Goal: Task Accomplishment & Management: Complete application form

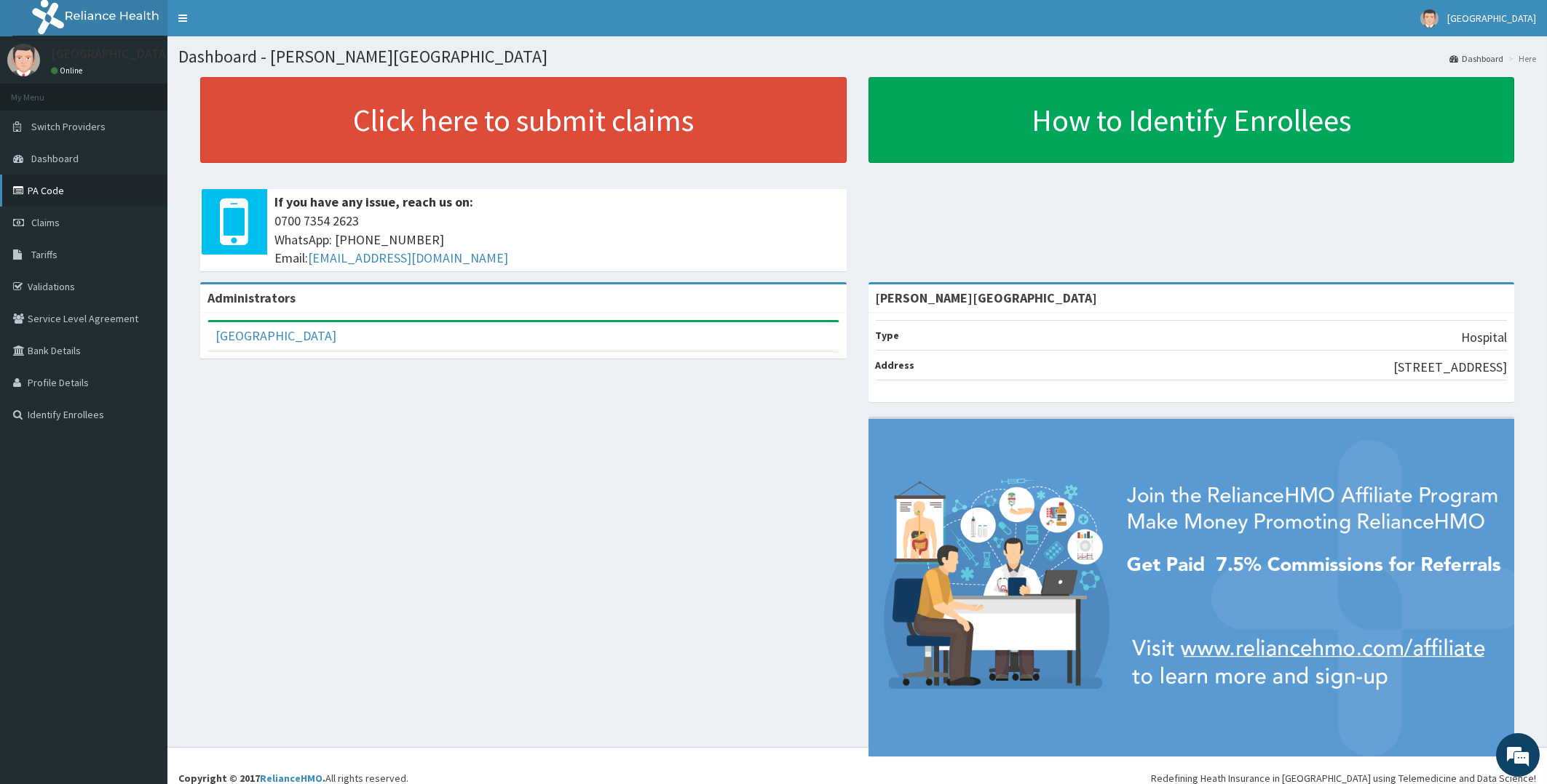
click at [37, 184] on link "PA Code" at bounding box center [83, 191] width 167 height 32
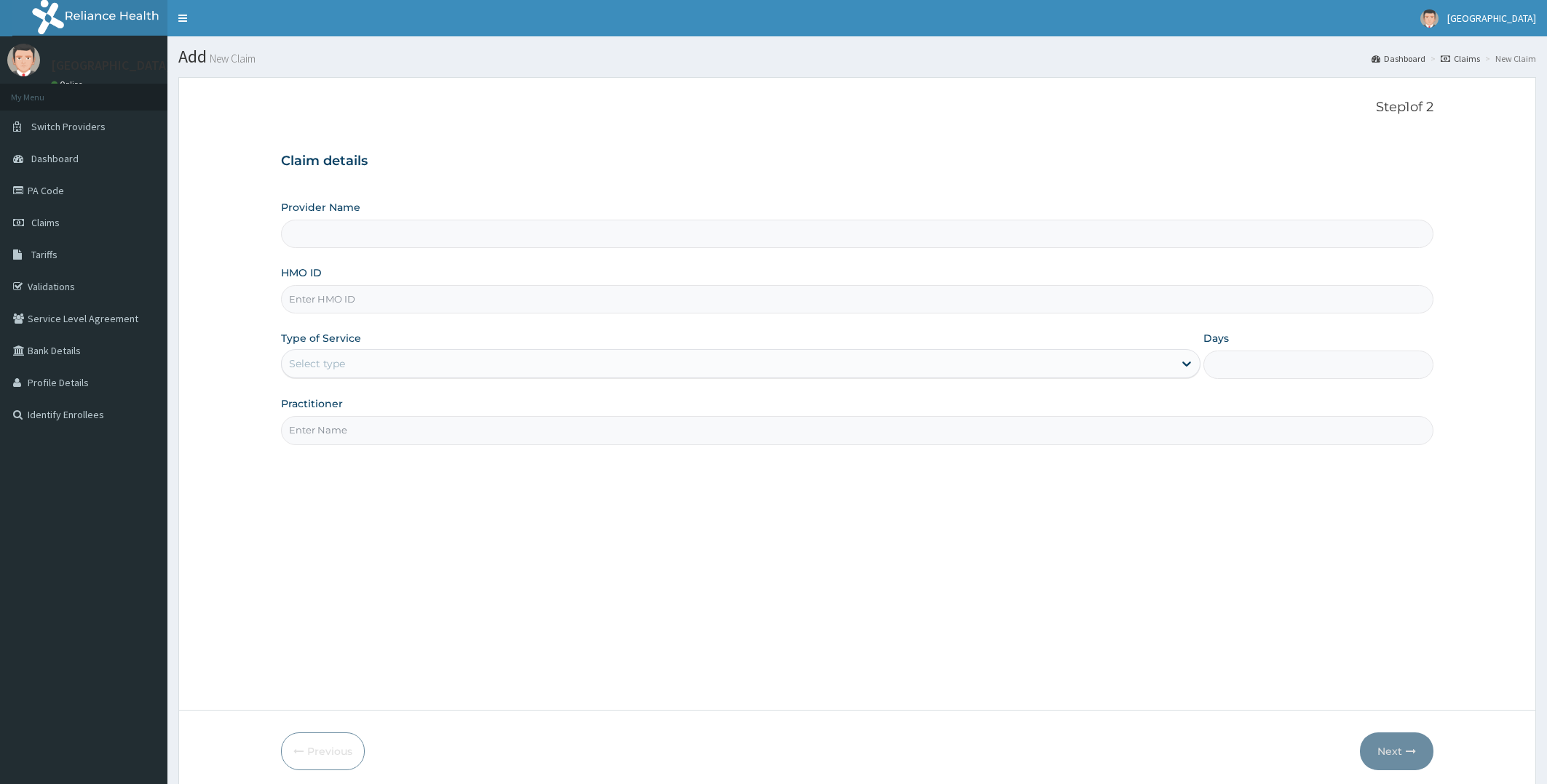
click at [424, 305] on input "HMO ID" at bounding box center [857, 299] width 1153 height 28
type input "WIM"
type input "[PERSON_NAME][GEOGRAPHIC_DATA]"
type input "WIM/10048/A"
click at [401, 367] on div "Select type" at bounding box center [728, 364] width 893 height 23
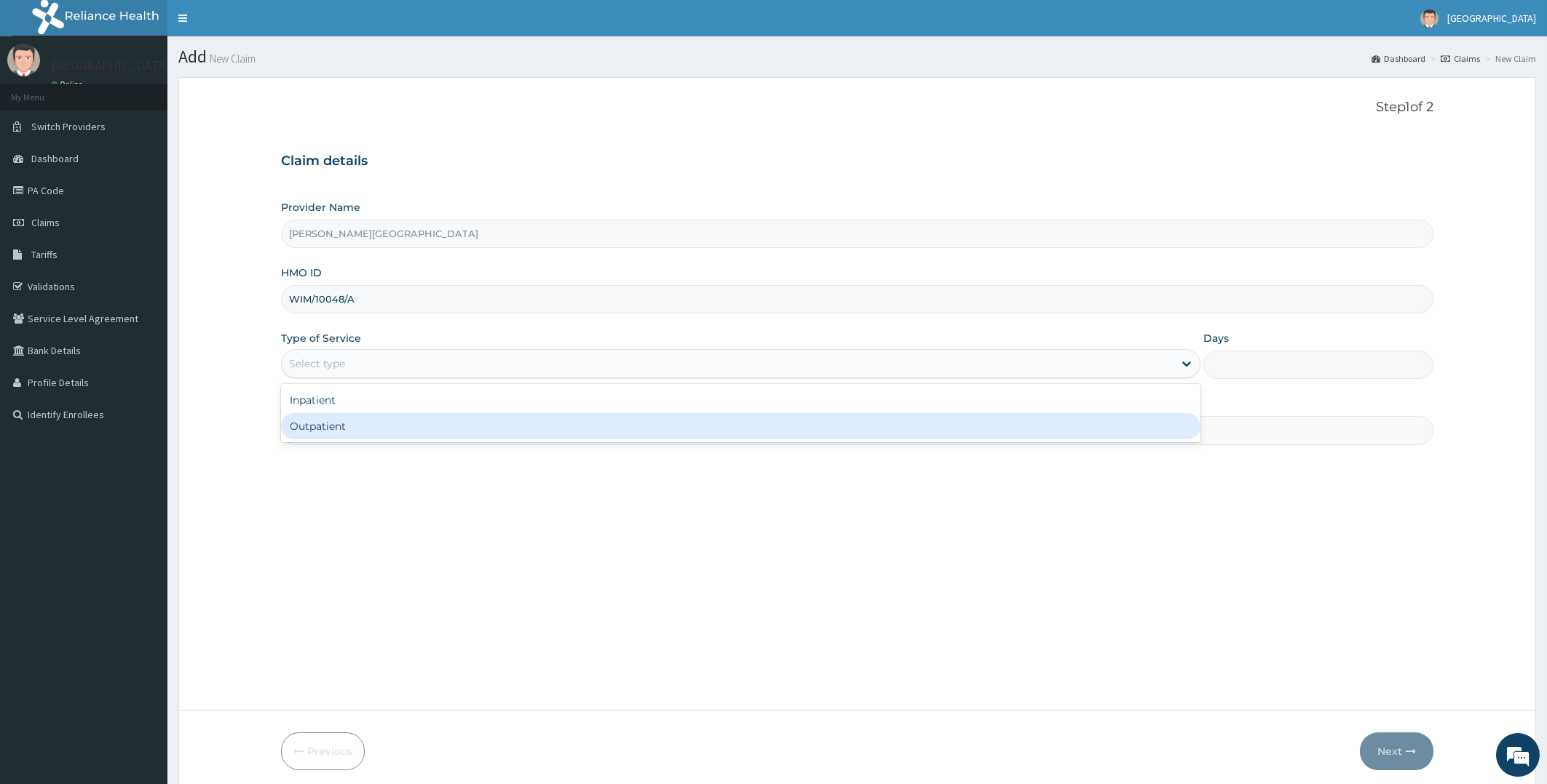
click at [371, 426] on div "Outpatient" at bounding box center [740, 426] width 920 height 26
type input "1"
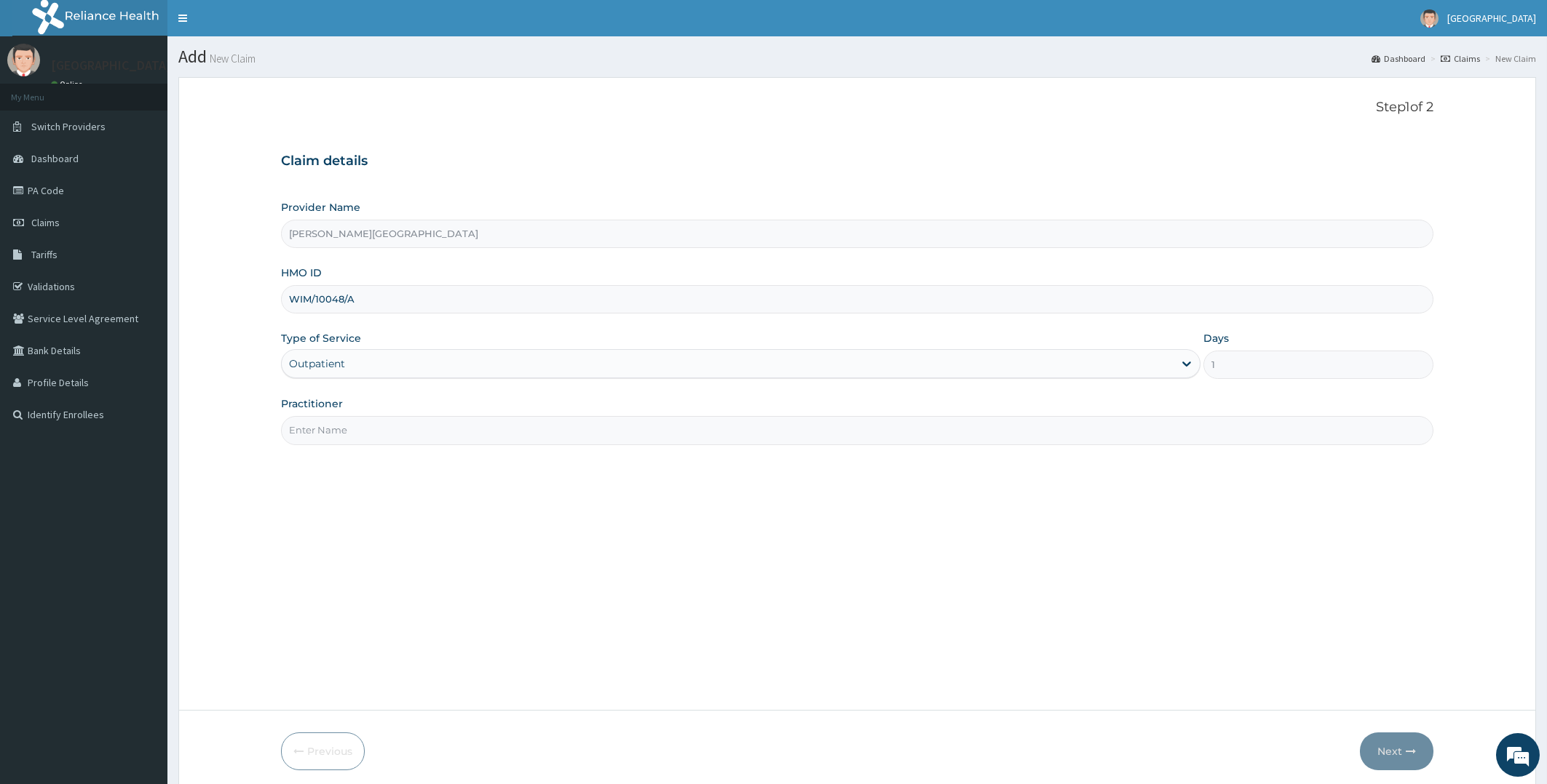
click at [371, 426] on input "Practitioner" at bounding box center [857, 430] width 1153 height 28
type input "[PERSON_NAME]"
click at [1388, 742] on button "Next" at bounding box center [1395, 752] width 73 height 38
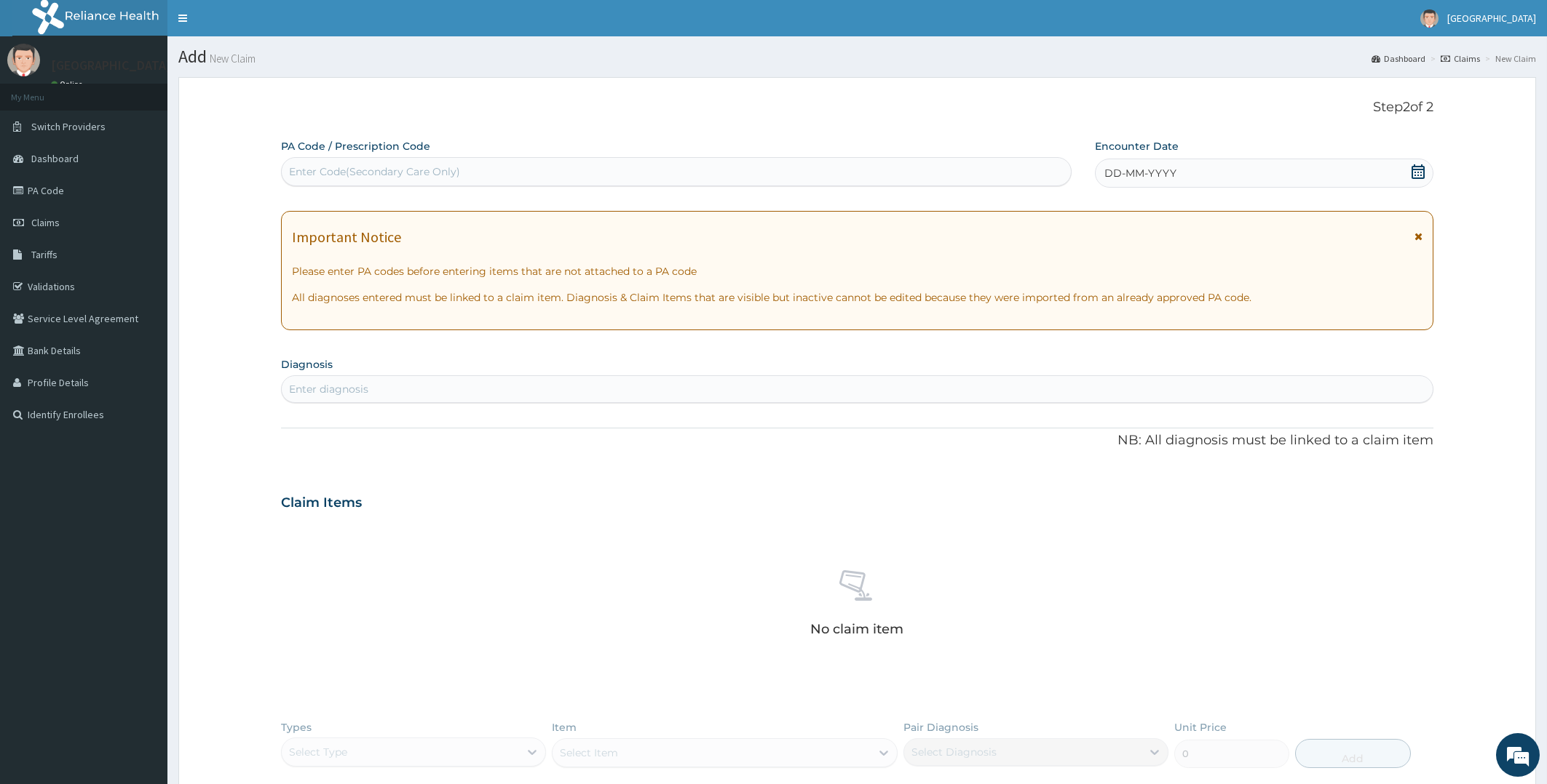
click at [933, 164] on div "Enter Code(Secondary Care Only)" at bounding box center [676, 172] width 789 height 23
paste input "PA/692742"
type input "PA/692742"
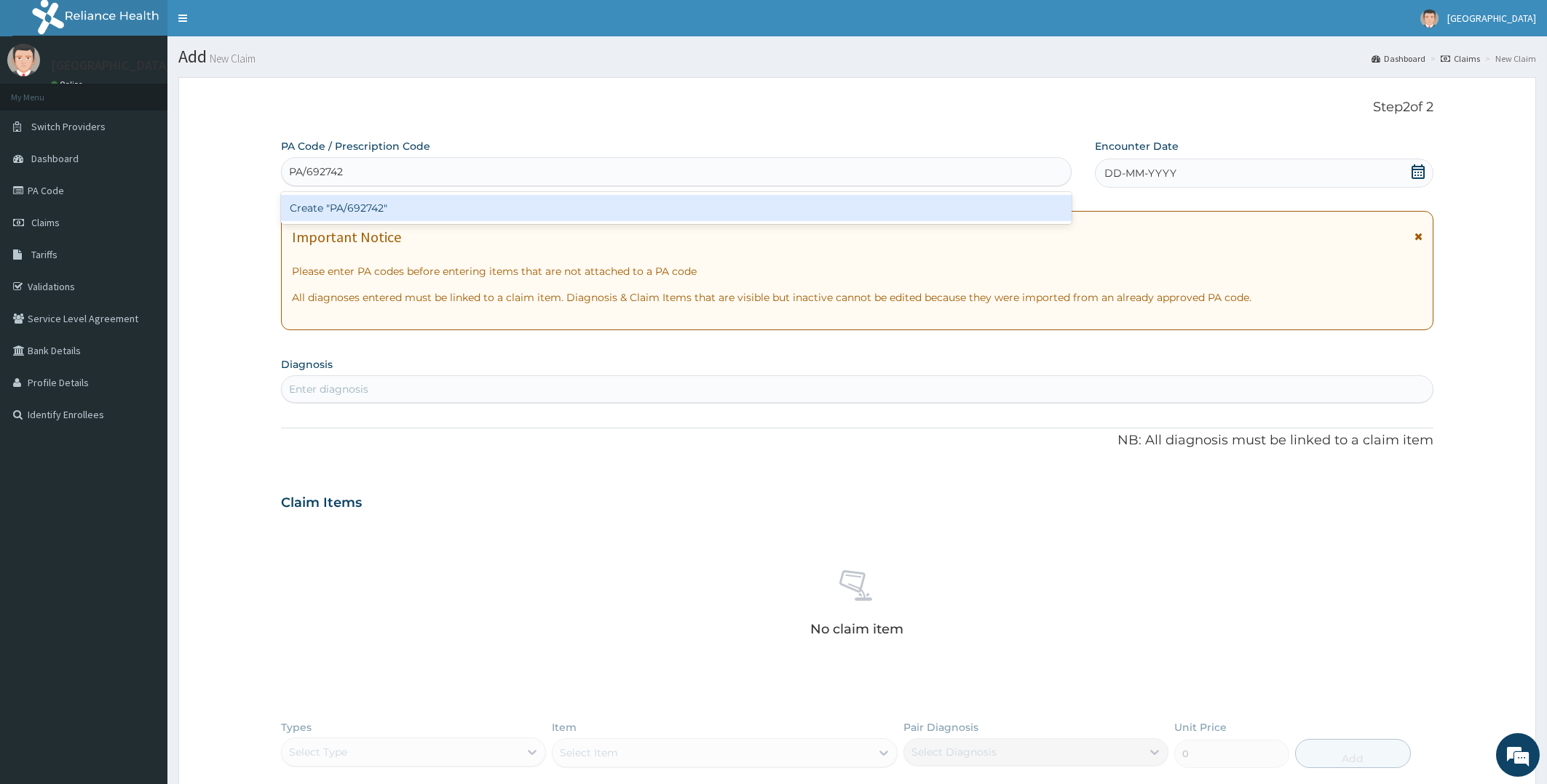
click at [867, 199] on div "Create "PA/692742"" at bounding box center [676, 207] width 790 height 26
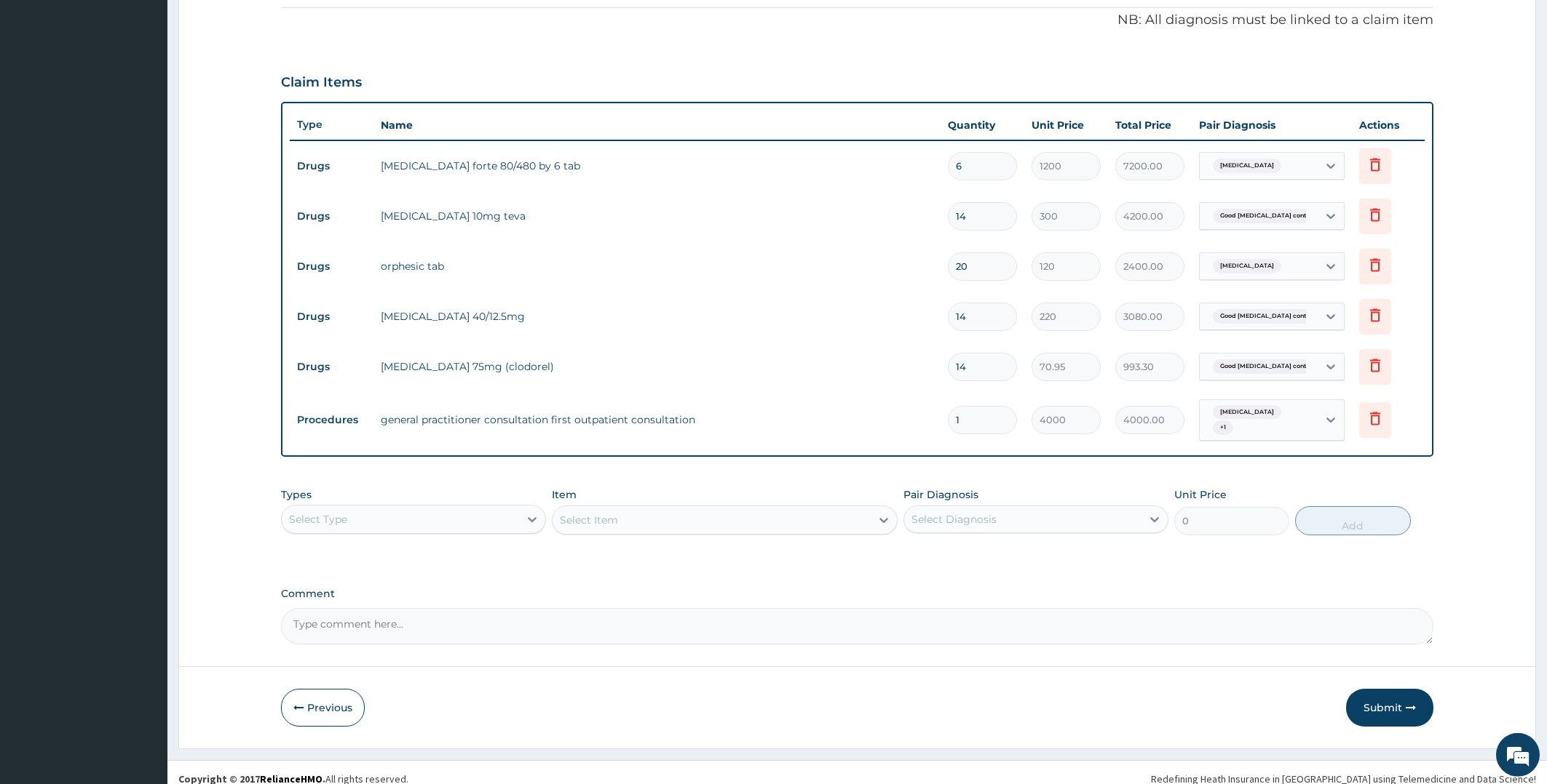
scroll to position [431, 0]
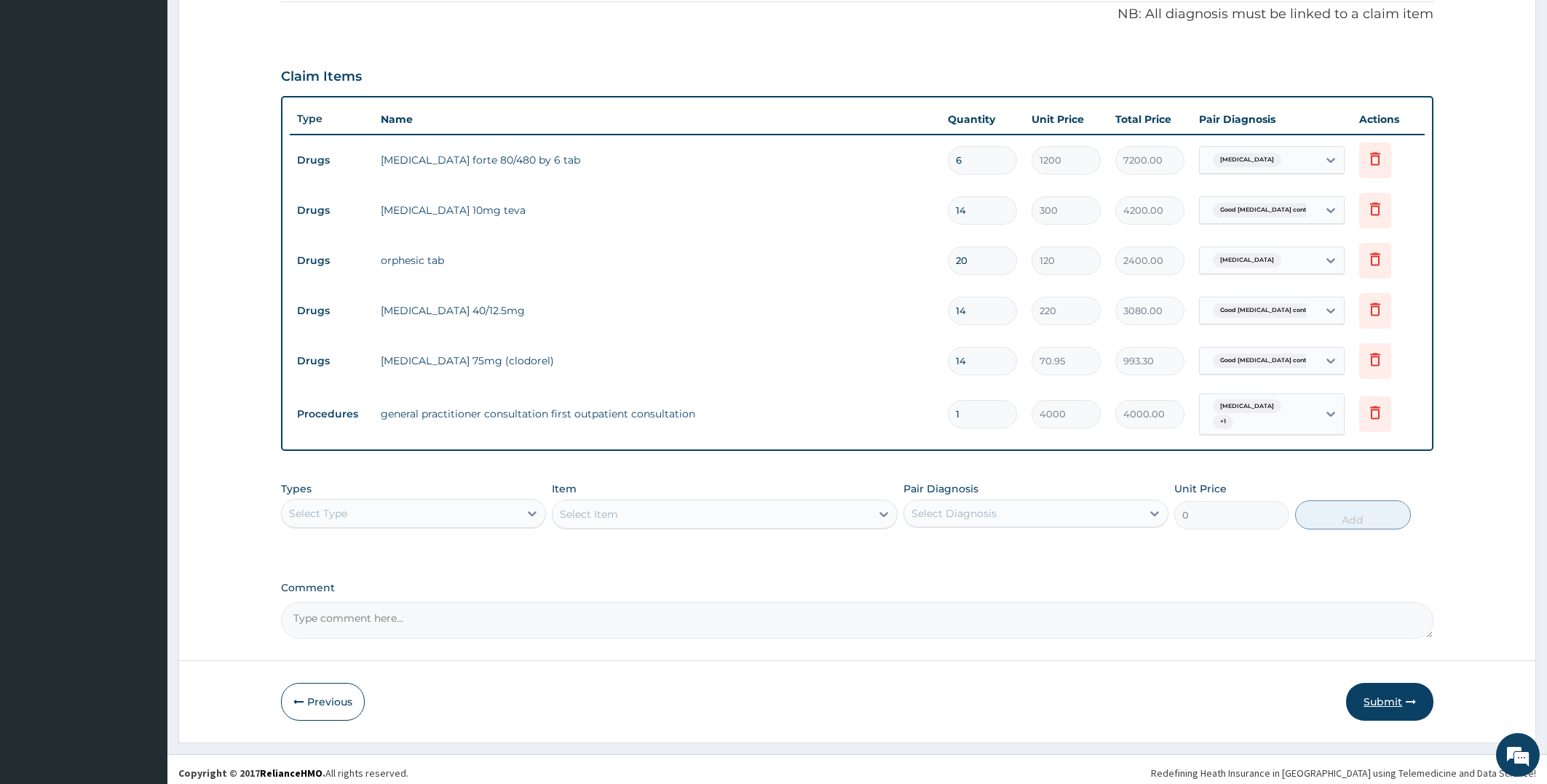
click at [1391, 696] on button "Submit" at bounding box center [1389, 702] width 87 height 38
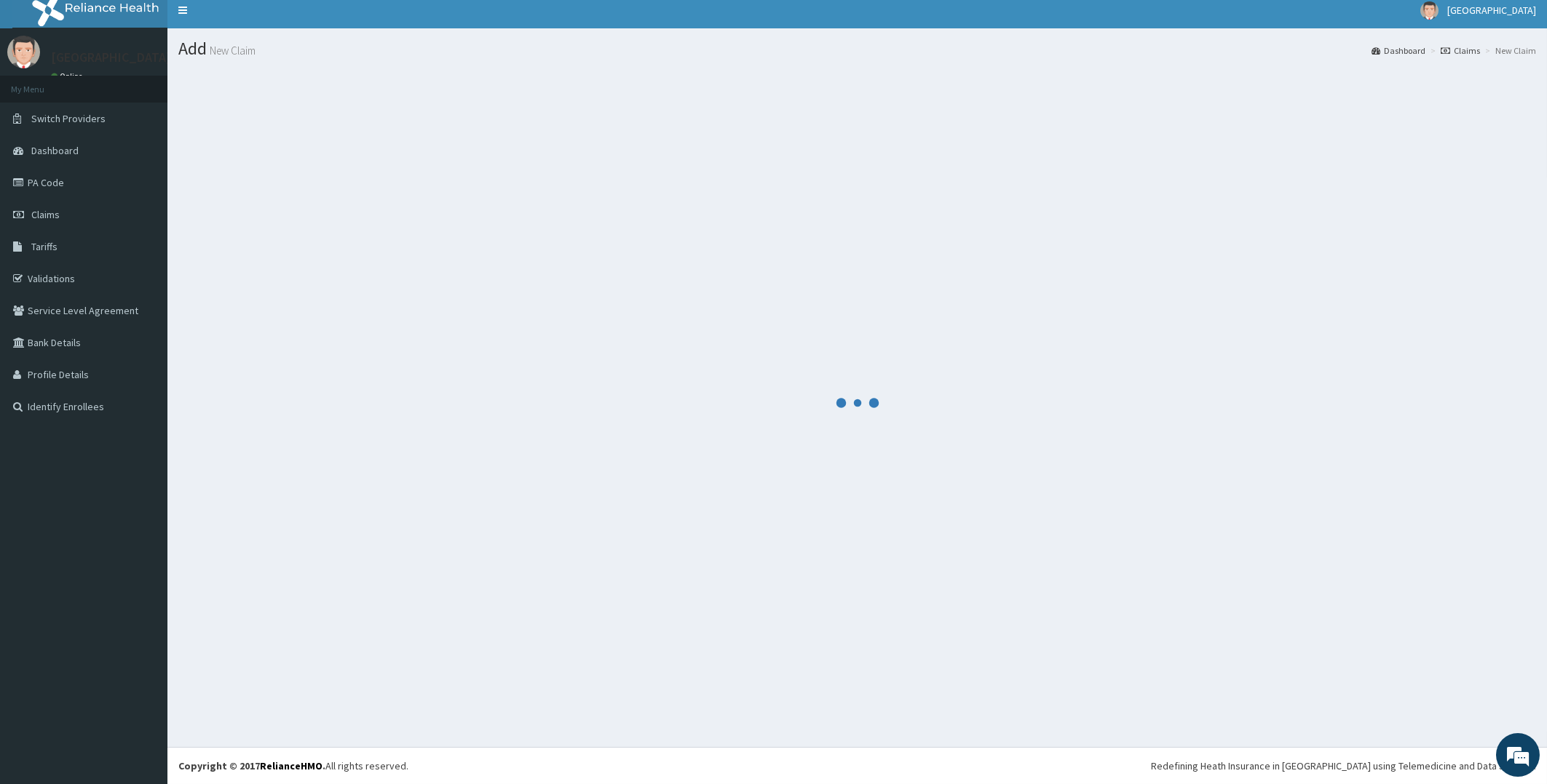
scroll to position [8, 0]
